Goal: Information Seeking & Learning: Learn about a topic

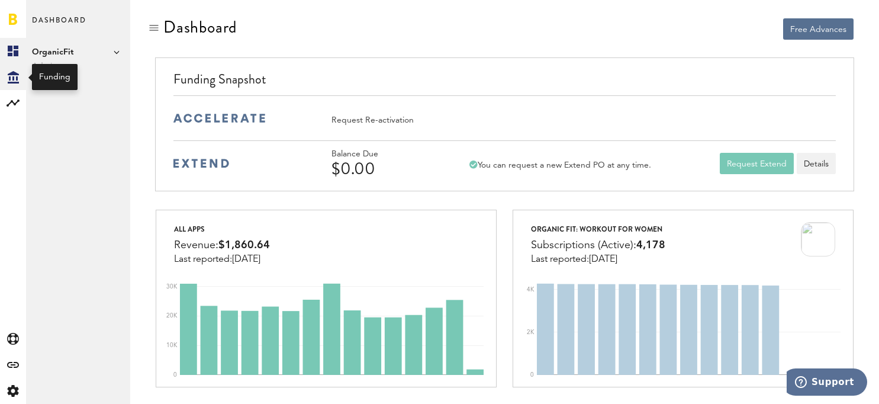
click at [11, 77] on icon "Created with Sketch." at bounding box center [13, 77] width 11 height 12
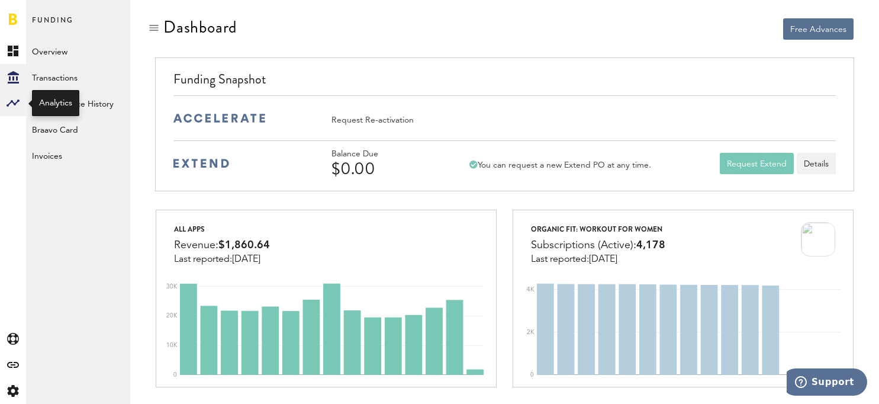
click at [8, 111] on div at bounding box center [13, 103] width 26 height 26
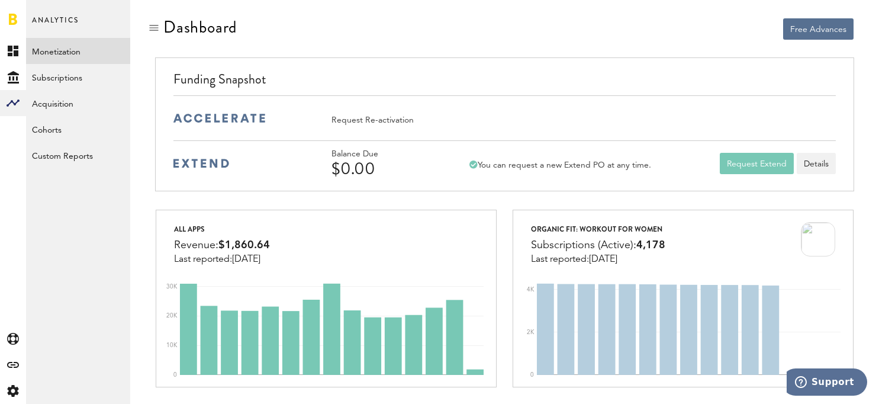
click at [67, 48] on link "Monetization" at bounding box center [78, 51] width 104 height 26
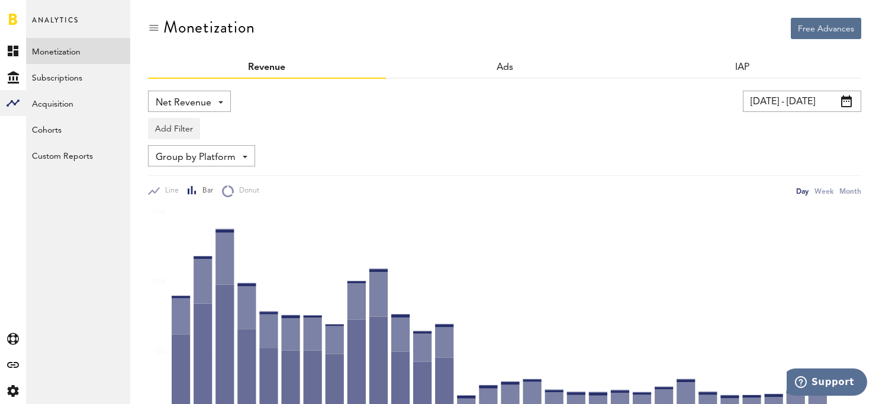
click at [846, 96] on span at bounding box center [846, 101] width 11 height 12
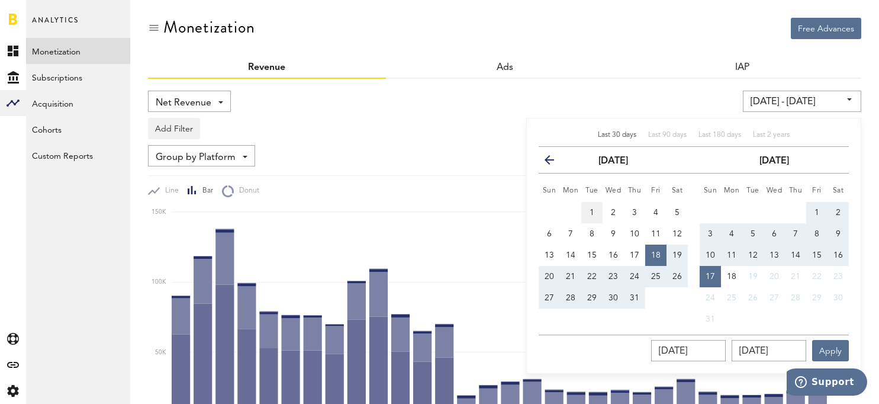
click at [590, 205] on button "1" at bounding box center [591, 212] width 21 height 21
type input "[DATE] - [DATE]"
type input "[DATE]"
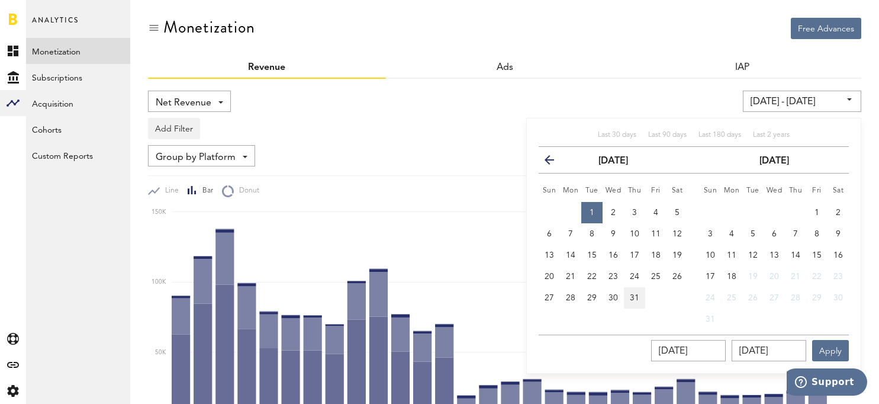
click at [636, 299] on span "31" at bounding box center [634, 298] width 9 height 8
type input "[DATE] - [DATE]"
type input "[DATE]"
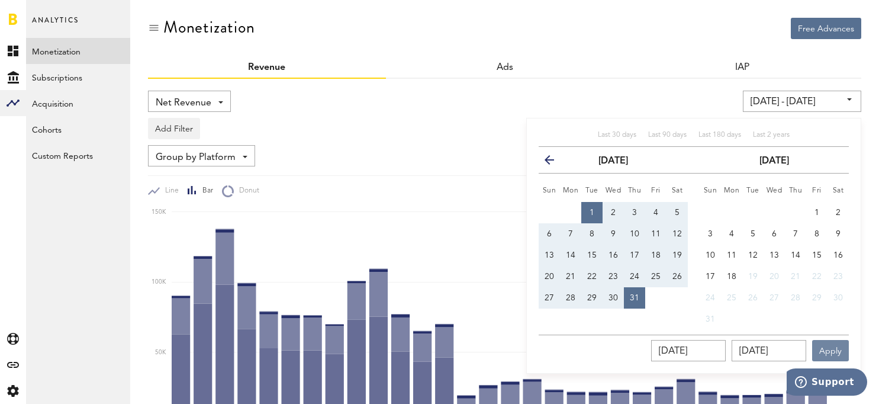
click at [825, 355] on button "Apply" at bounding box center [830, 350] width 37 height 21
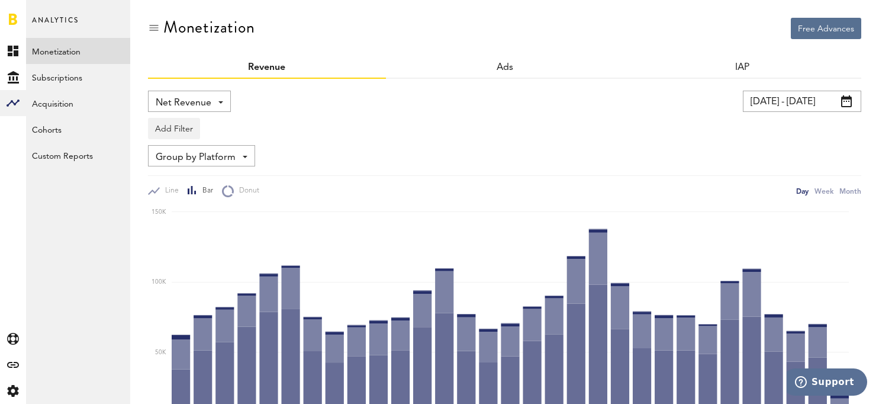
click at [191, 102] on span "Net Revenue" at bounding box center [184, 103] width 56 height 20
click at [305, 110] on div "Net Revenue Net Revenue Gross Revenue Profit" at bounding box center [317, 101] width 339 height 21
click at [742, 69] on link "IAP" at bounding box center [742, 67] width 15 height 9
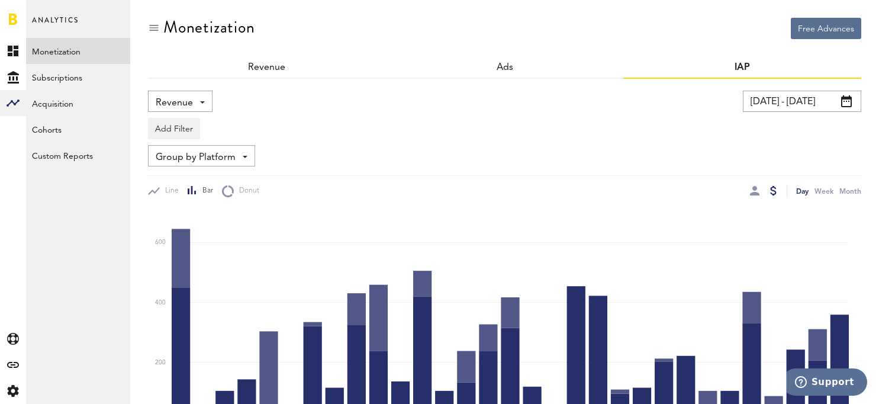
click at [159, 94] on span "Revenue" at bounding box center [174, 103] width 37 height 20
click at [280, 120] on div "Add Filter Platforms Apps" at bounding box center [504, 125] width 713 height 27
click at [218, 158] on span "Group by Platform" at bounding box center [196, 157] width 80 height 20
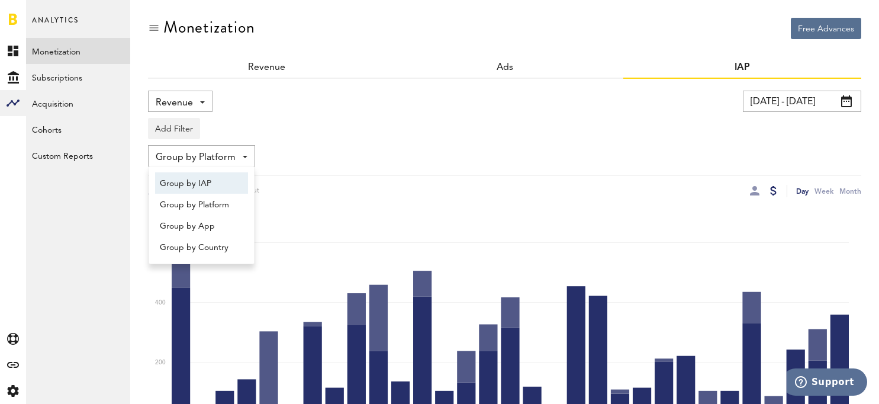
click at [204, 183] on span "Group by IAP" at bounding box center [201, 183] width 83 height 20
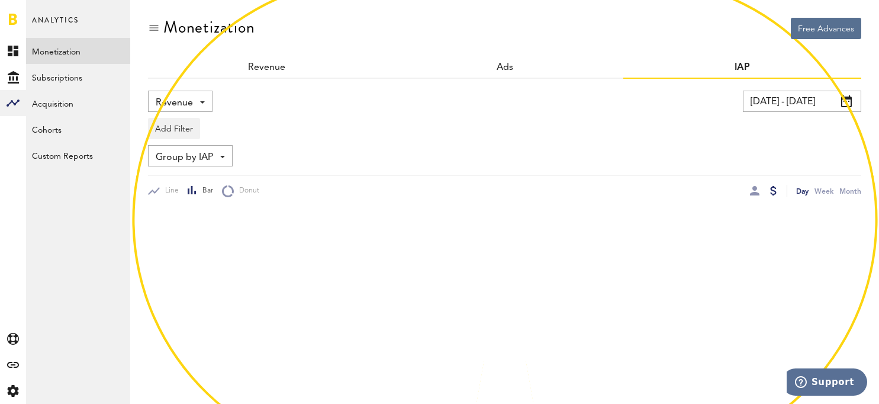
click at [215, 114] on div "Add Filter Platforms Apps" at bounding box center [504, 125] width 713 height 27
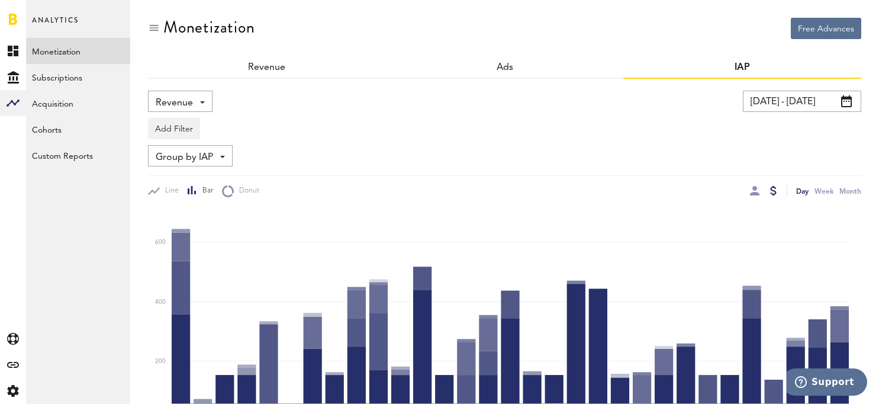
click at [569, 145] on div "Group by IAP Group by IAP Group by Platform Group by App Group by Country" at bounding box center [504, 155] width 713 height 21
click at [172, 130] on button "Add Filter" at bounding box center [174, 128] width 52 height 21
click at [181, 158] on li "Platforms" at bounding box center [191, 159] width 75 height 21
click at [226, 131] on div "Platforms - Apple App Store Google Play" at bounding box center [196, 128] width 95 height 21
click at [398, 137] on div "Platforms - Apple App Store Google Play Add Filter Platforms Apps" at bounding box center [504, 125] width 713 height 27
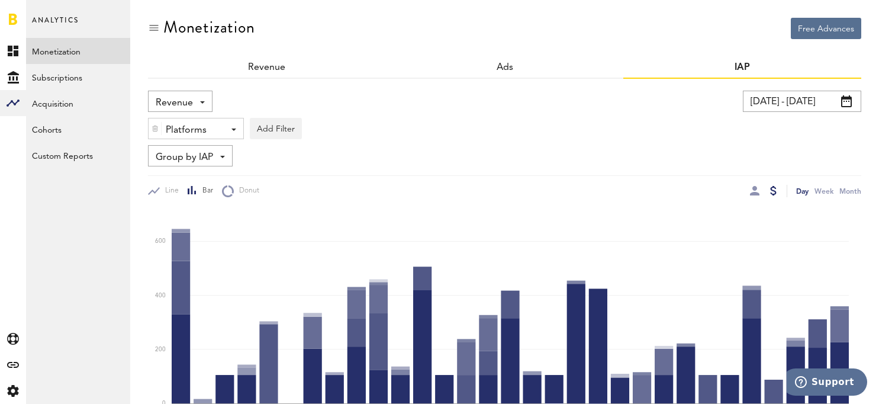
click at [159, 127] on div at bounding box center [155, 128] width 13 height 20
click at [399, 120] on div "Add Filter Platforms Apps" at bounding box center [504, 125] width 713 height 27
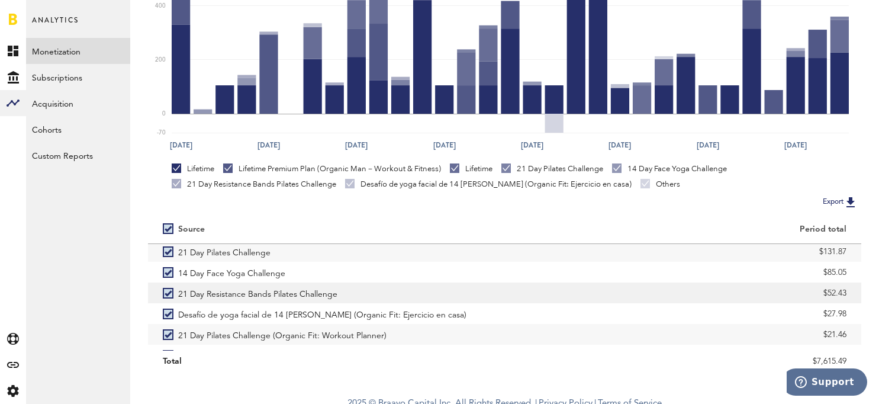
scroll to position [65, 0]
click at [851, 200] on img at bounding box center [850, 202] width 14 height 14
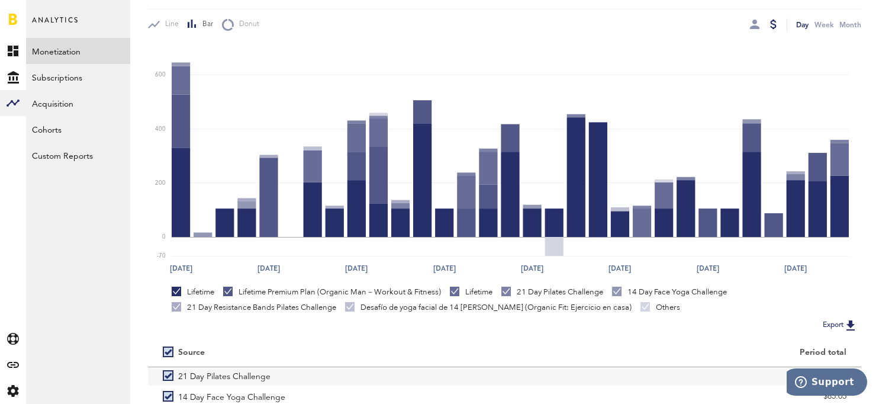
scroll to position [0, 0]
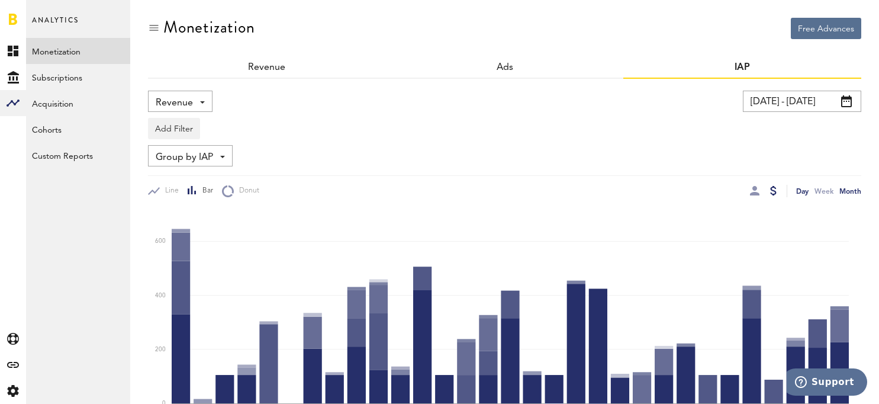
click at [851, 190] on div "Month" at bounding box center [850, 191] width 22 height 12
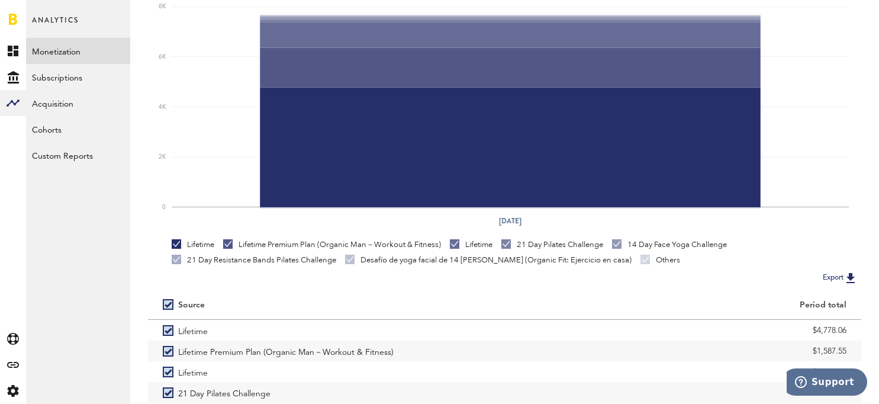
scroll to position [298, 0]
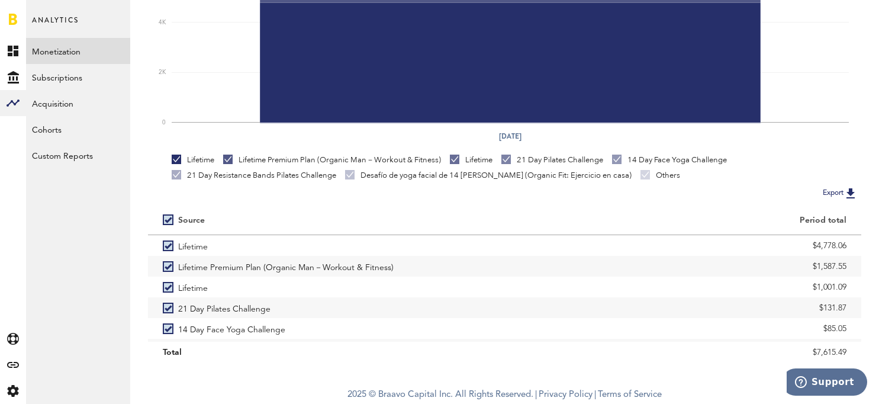
click at [849, 192] on img at bounding box center [850, 193] width 14 height 14
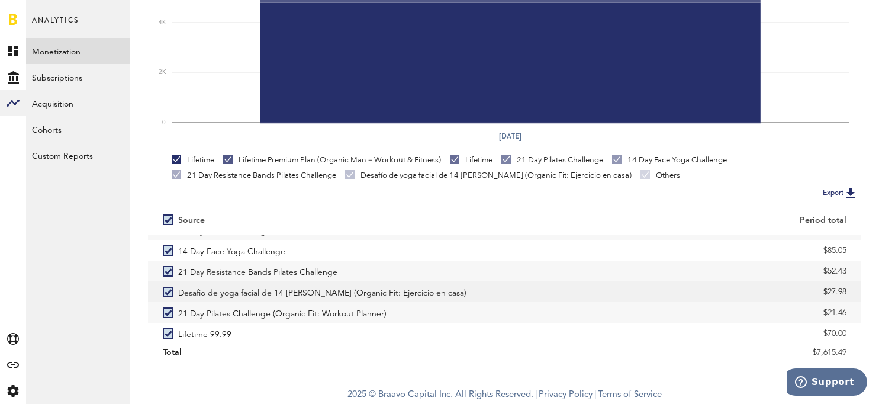
scroll to position [81, 0]
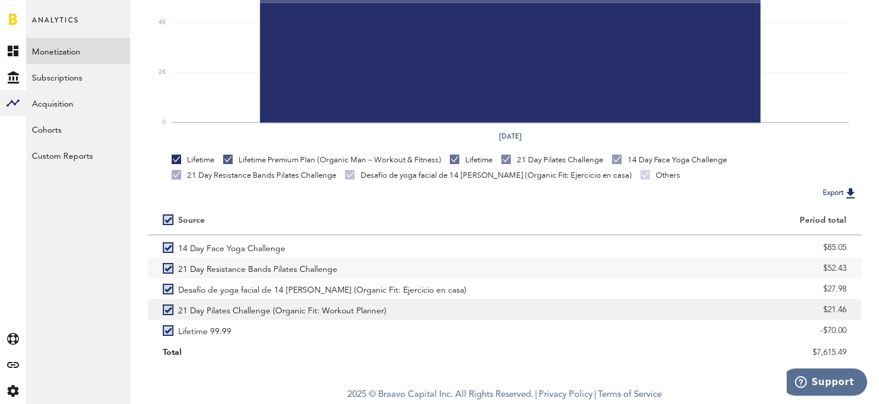
click at [578, 310] on div "$21.46" at bounding box center [683, 310] width 327 height 18
